Goal: Task Accomplishment & Management: Manage account settings

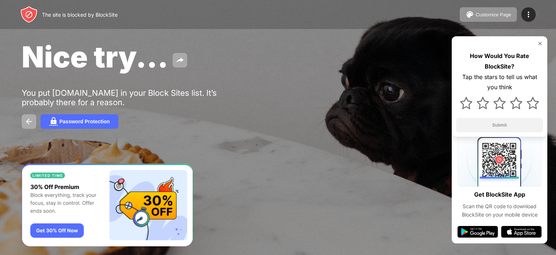
click at [542, 44] on img at bounding box center [541, 44] width 6 height 6
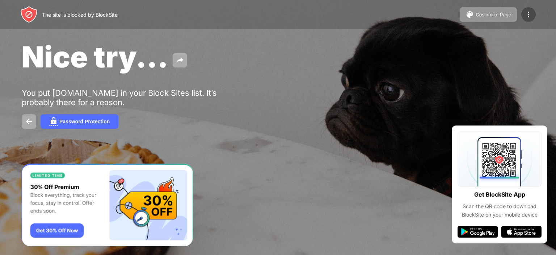
click at [533, 17] on img at bounding box center [529, 14] width 9 height 9
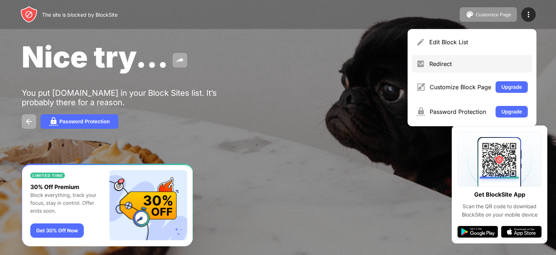
click at [433, 66] on div "Redirect" at bounding box center [479, 63] width 99 height 7
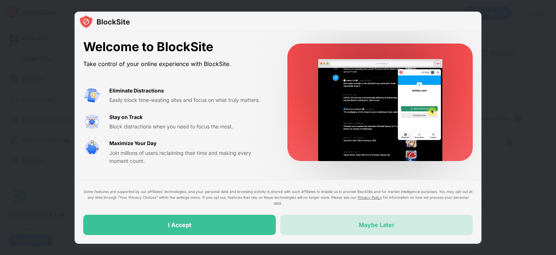
click at [377, 219] on div "Maybe Later" at bounding box center [376, 224] width 193 height 20
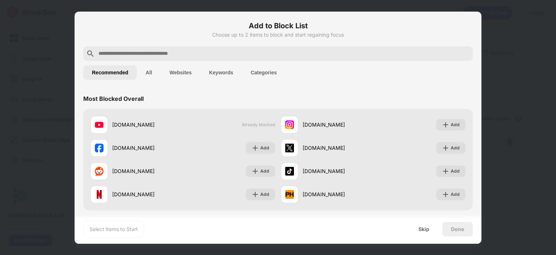
click at [179, 73] on button "Websites" at bounding box center [180, 72] width 39 height 14
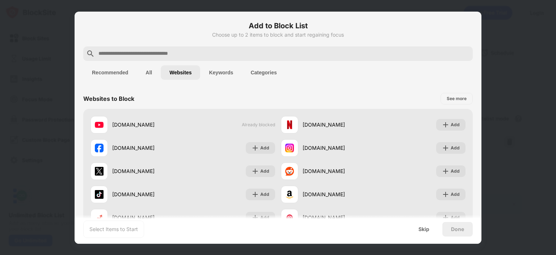
click at [115, 72] on button "Recommended" at bounding box center [110, 72] width 54 height 14
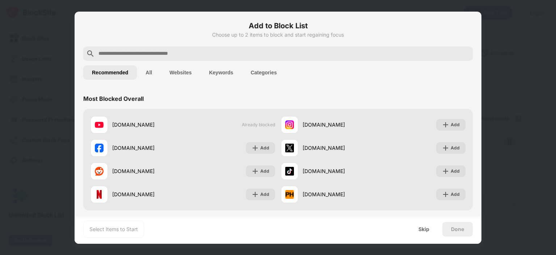
click at [147, 72] on button "All" at bounding box center [149, 72] width 24 height 14
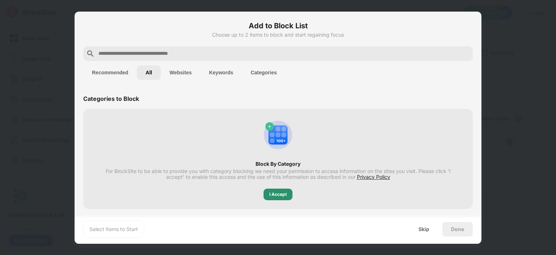
click at [269, 190] on div "I Accept" at bounding box center [278, 194] width 29 height 12
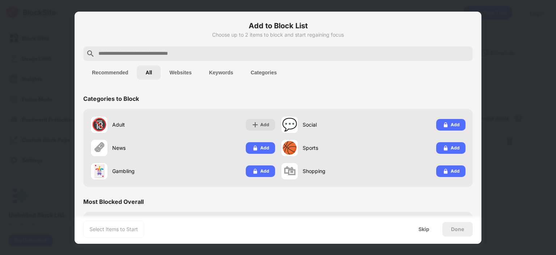
click at [114, 72] on button "Recommended" at bounding box center [110, 72] width 54 height 14
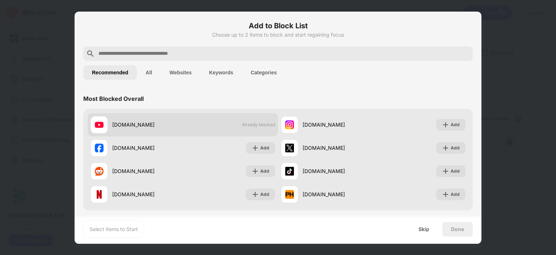
click at [196, 119] on div "youtube.com Already blocked" at bounding box center [183, 124] width 191 height 23
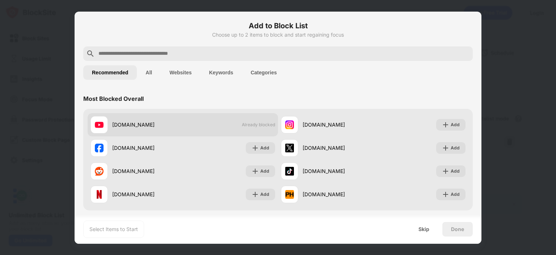
click at [196, 119] on div "youtube.com Already blocked" at bounding box center [183, 124] width 191 height 23
click at [201, 125] on div "youtube.com Already blocked" at bounding box center [183, 124] width 191 height 23
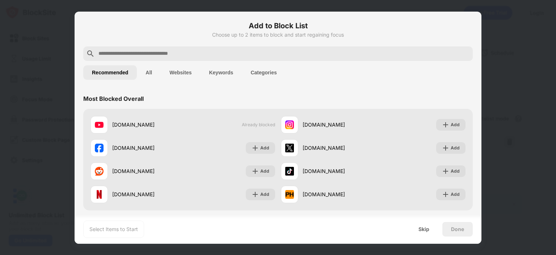
click at [127, 228] on div "Select Items to Start" at bounding box center [113, 228] width 49 height 7
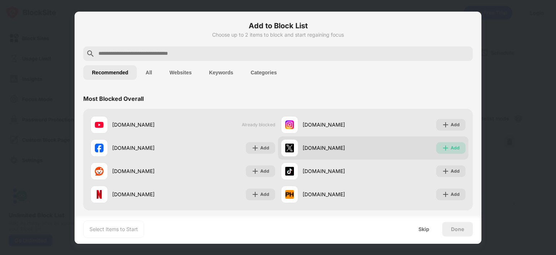
click at [451, 147] on div "Add" at bounding box center [455, 147] width 9 height 7
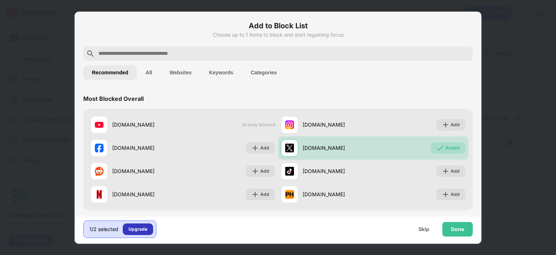
click at [141, 230] on div "Upgrade" at bounding box center [138, 228] width 19 height 7
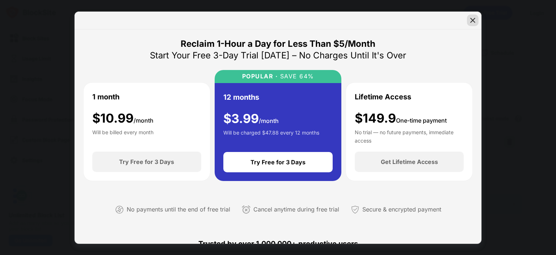
click at [469, 18] on div at bounding box center [473, 20] width 12 height 12
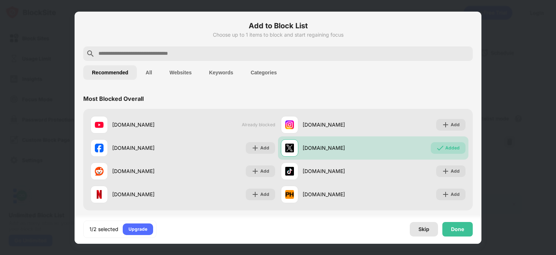
click at [422, 230] on div "Skip" at bounding box center [424, 229] width 11 height 6
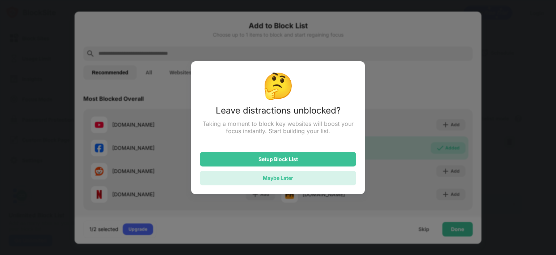
click at [272, 176] on div "Maybe Later" at bounding box center [278, 178] width 30 height 6
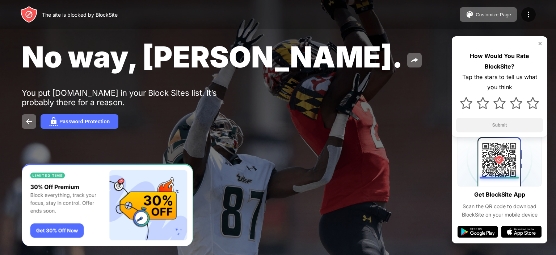
click at [64, 13] on div "The site is blocked by BlockSite" at bounding box center [80, 15] width 76 height 6
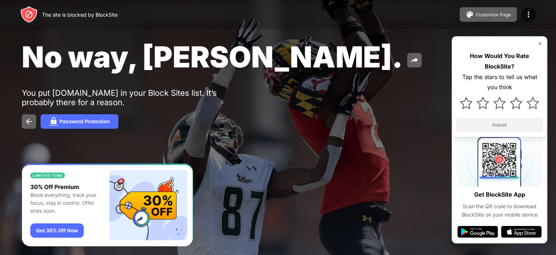
click at [64, 13] on div "The site is blocked by BlockSite" at bounding box center [80, 15] width 76 height 6
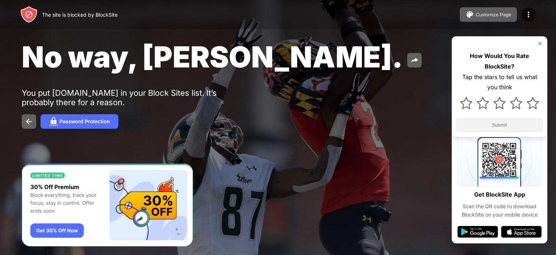
click at [64, 13] on div "The site is blocked by BlockSite" at bounding box center [80, 15] width 76 height 6
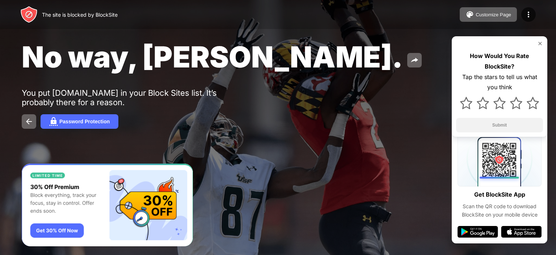
drag, startPoint x: 64, startPoint y: 13, endPoint x: 246, endPoint y: 12, distance: 181.9
click at [246, 12] on div "The site is blocked by BlockSite Customize Page Edit Block List Redirect Custom…" at bounding box center [278, 14] width 556 height 29
click at [483, 15] on div "Customize Page" at bounding box center [494, 14] width 36 height 5
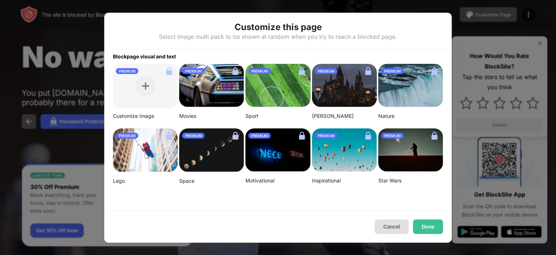
click at [397, 221] on button "Cancel" at bounding box center [392, 226] width 34 height 14
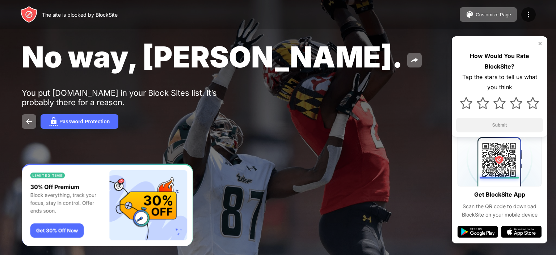
click at [541, 40] on div "How Would You Rate BlockSite? Tap the stars to tell us what you think Submit" at bounding box center [500, 86] width 96 height 100
click at [27, 121] on img at bounding box center [29, 121] width 9 height 9
click at [32, 119] on img at bounding box center [29, 121] width 9 height 9
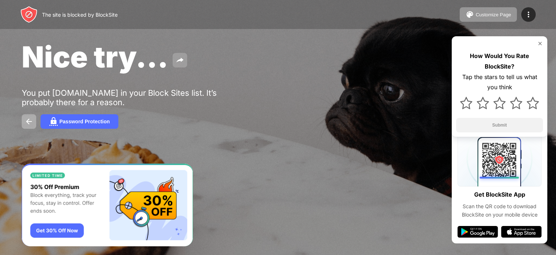
click at [182, 58] on img at bounding box center [180, 60] width 9 height 9
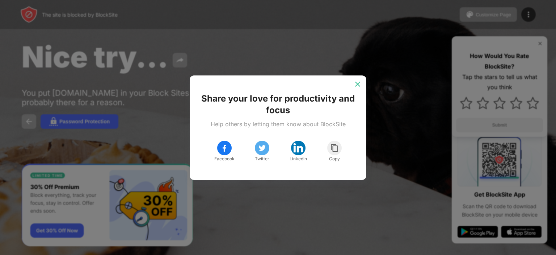
click at [358, 84] on img at bounding box center [357, 83] width 7 height 7
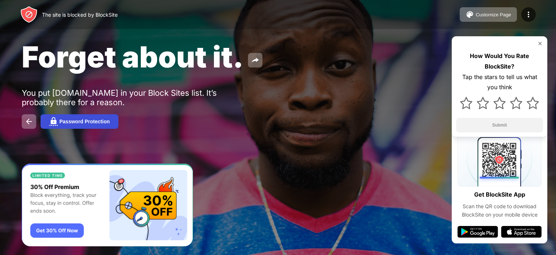
click at [74, 119] on div "Password Protection" at bounding box center [84, 121] width 50 height 6
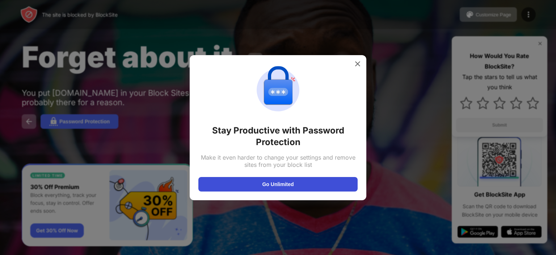
click at [271, 183] on button "Go Unlimited" at bounding box center [278, 184] width 159 height 14
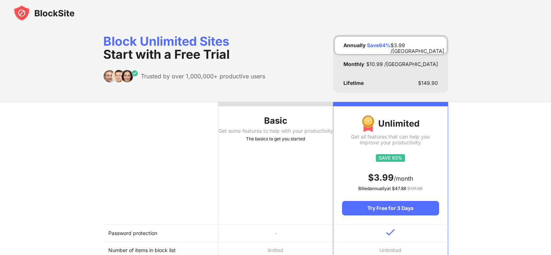
click at [388, 246] on td "Unlimited" at bounding box center [390, 249] width 115 height 17
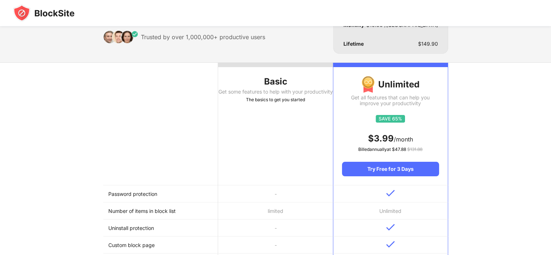
scroll to position [43, 0]
